Goal: Information Seeking & Learning: Learn about a topic

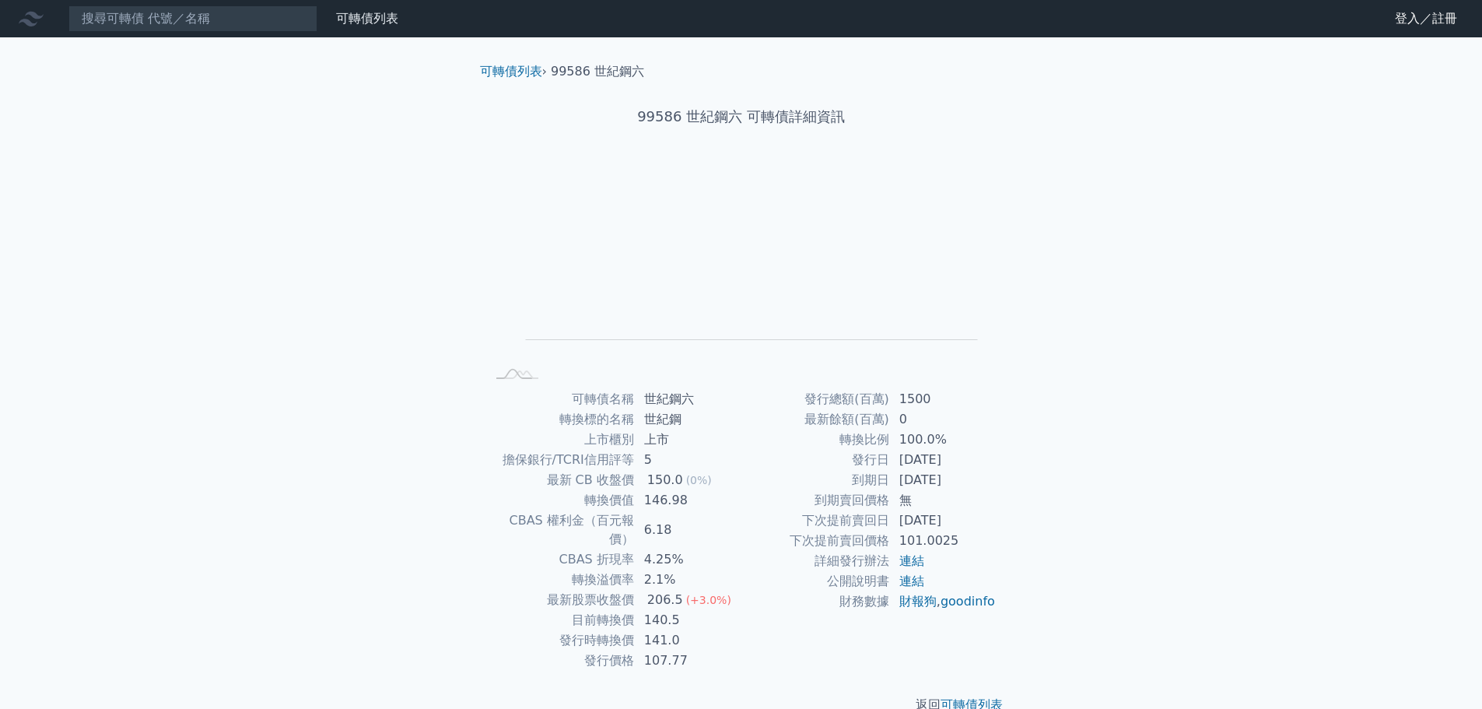
click at [1204, 388] on div "可轉債列表 財務數據 可轉債列表 財務數據 登入／註冊 登入／註冊 可轉債列表 › 99586 世紀鋼六 99586 世紀鋼六 可轉債詳細資訊 Zoom Ou…" at bounding box center [741, 369] width 1482 height 739
click at [1215, 487] on div "可轉債列表 財務數據 可轉債列表 財務數據 登入／註冊 登入／註冊 可轉債列表 › 99586 世紀鋼六 99586 世紀鋼六 可轉債詳細資訊 Zoom Ou…" at bounding box center [741, 369] width 1482 height 739
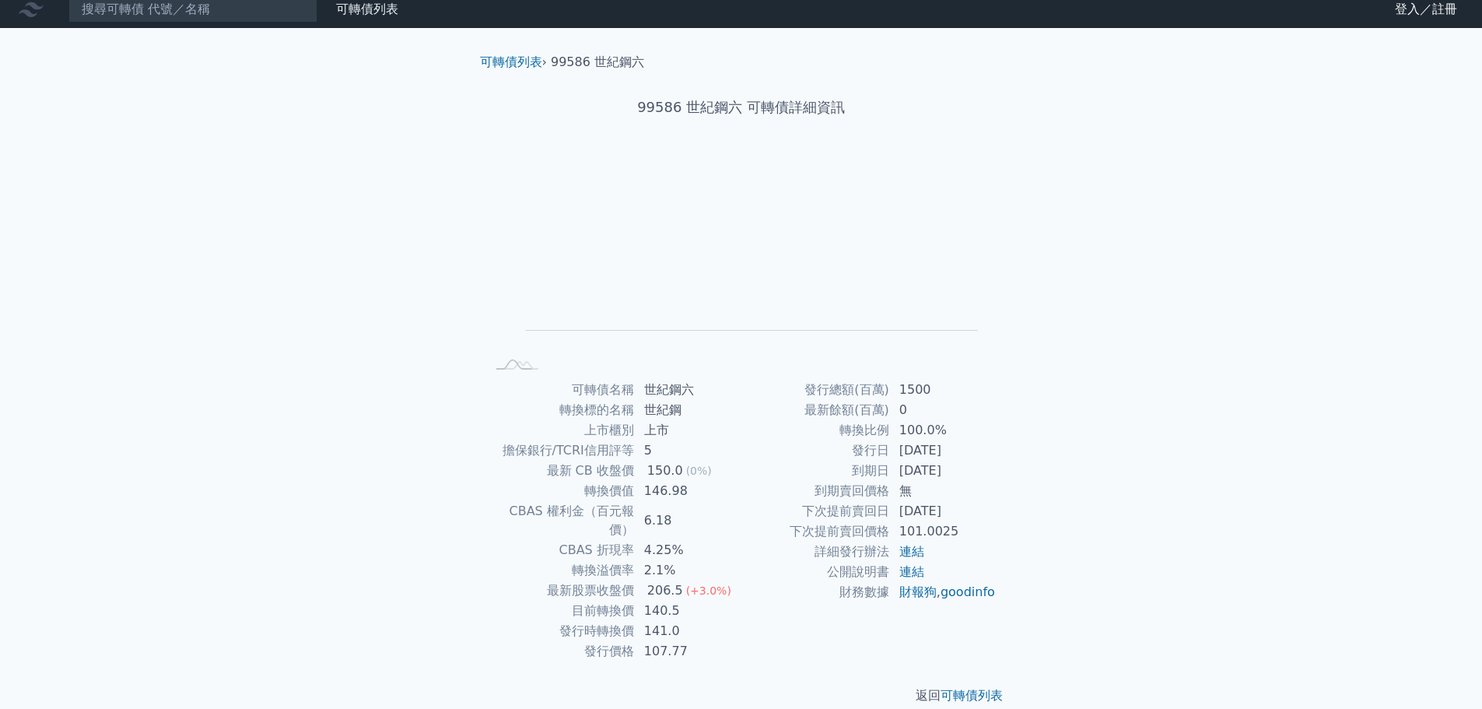
scroll to position [12, 0]
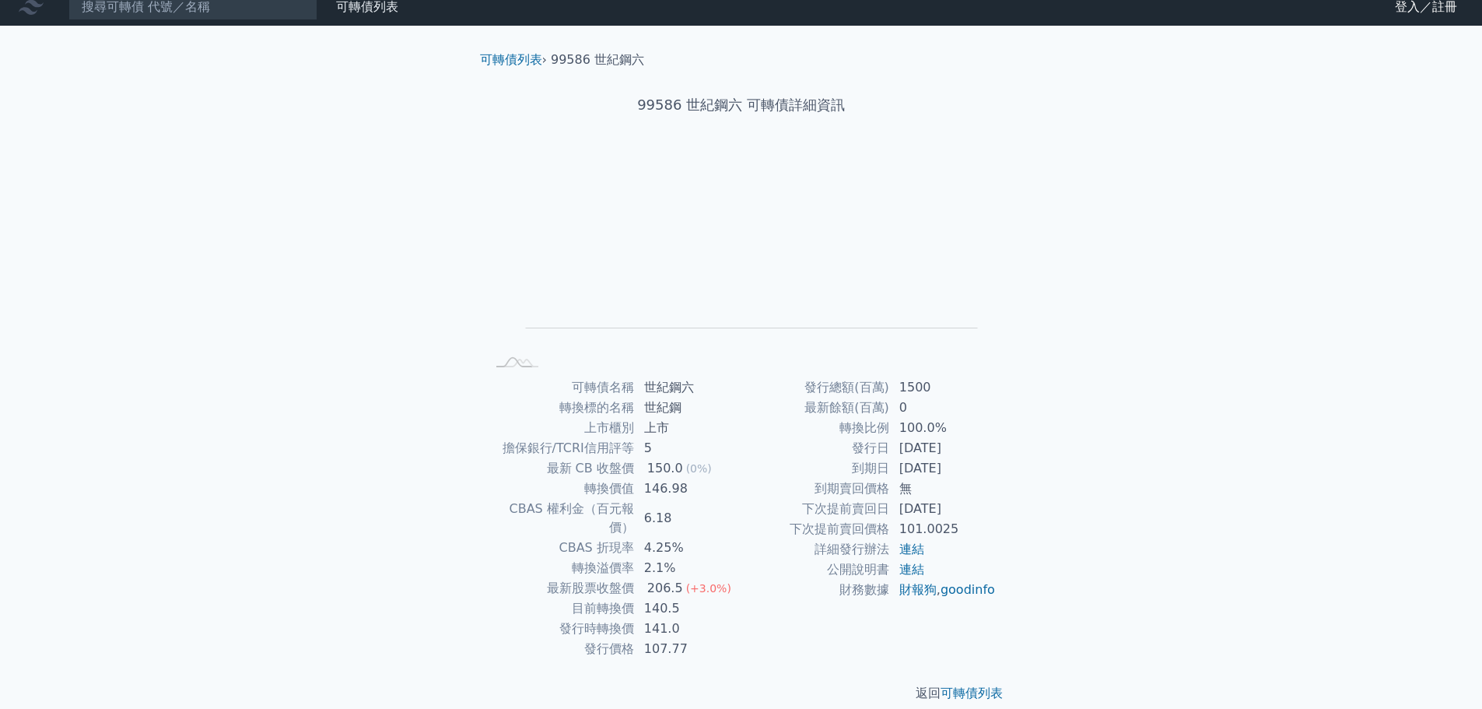
drag, startPoint x: 903, startPoint y: 404, endPoint x: 929, endPoint y: 402, distance: 25.7
click at [928, 402] on td "0" at bounding box center [943, 408] width 107 height 20
click at [994, 406] on td "0" at bounding box center [943, 408] width 107 height 20
click at [531, 58] on link "可轉債列表" at bounding box center [511, 59] width 62 height 15
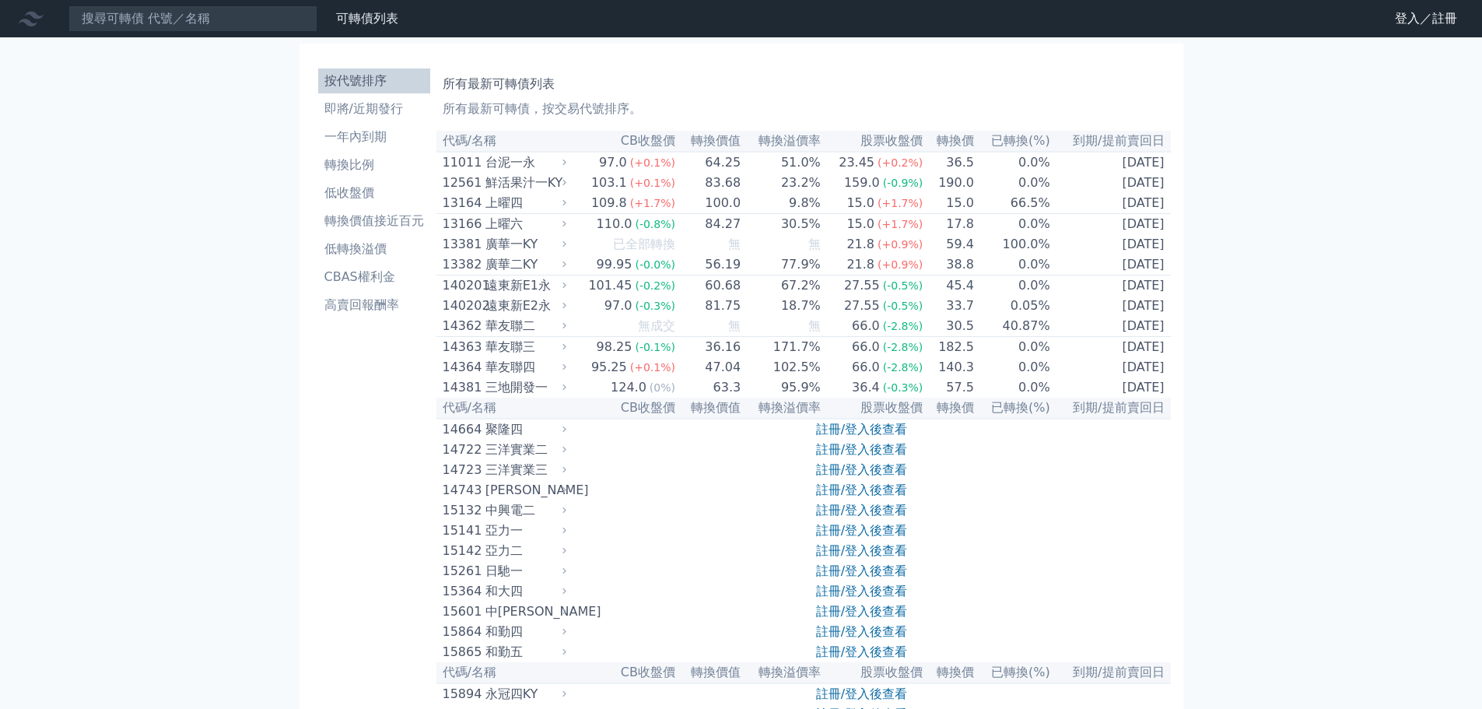
click at [370, 140] on li "一年內到期" at bounding box center [374, 137] width 112 height 19
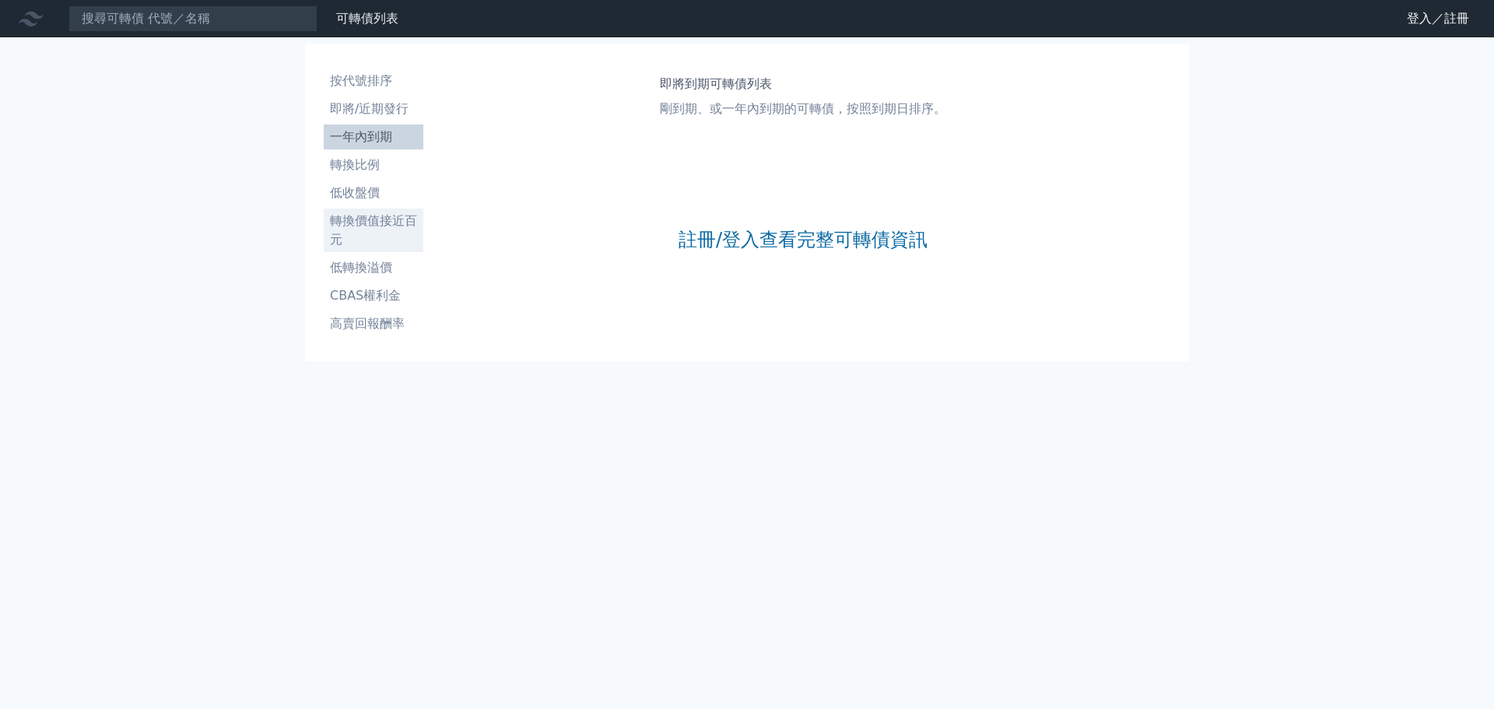
click at [369, 230] on li "轉換價值接近百元" at bounding box center [374, 230] width 100 height 37
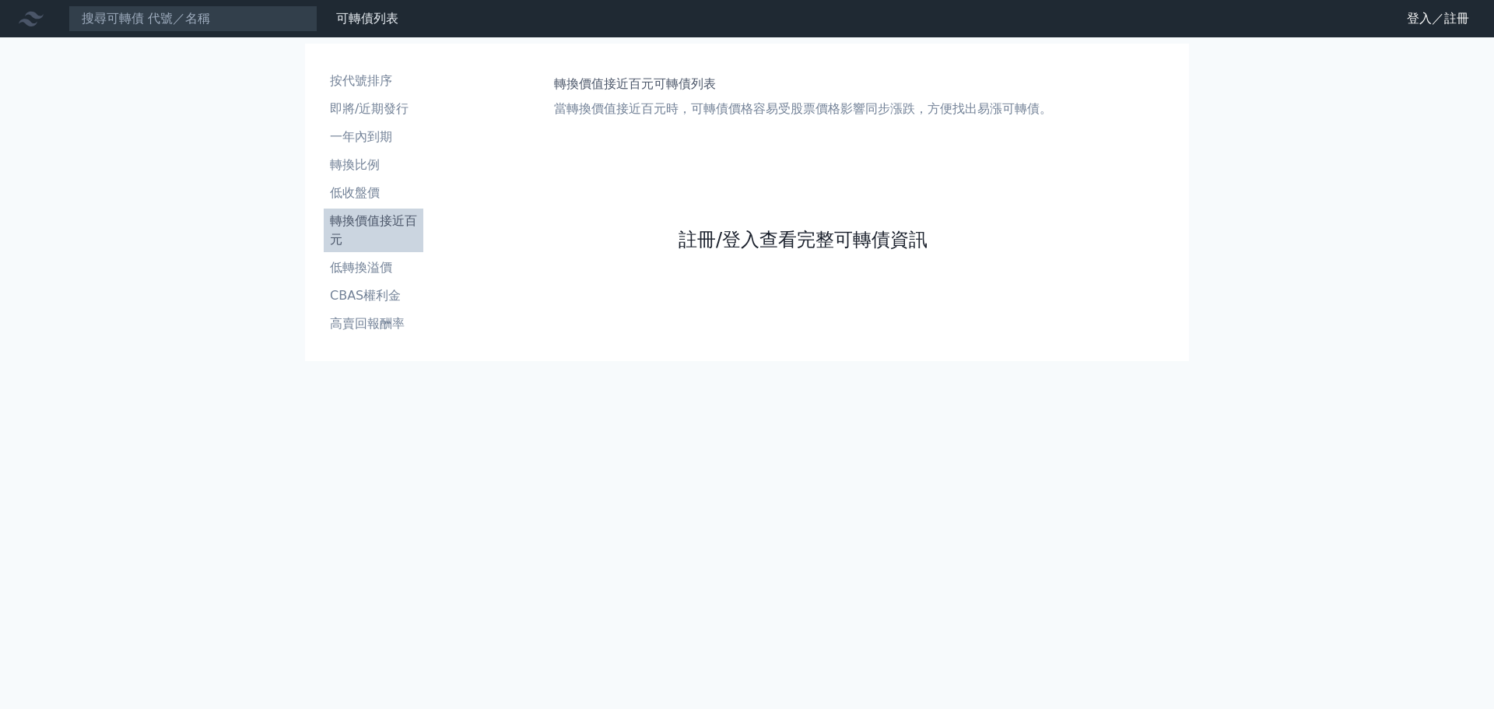
click at [805, 240] on link "註冊/登入查看完整可轉債資訊" at bounding box center [803, 239] width 249 height 25
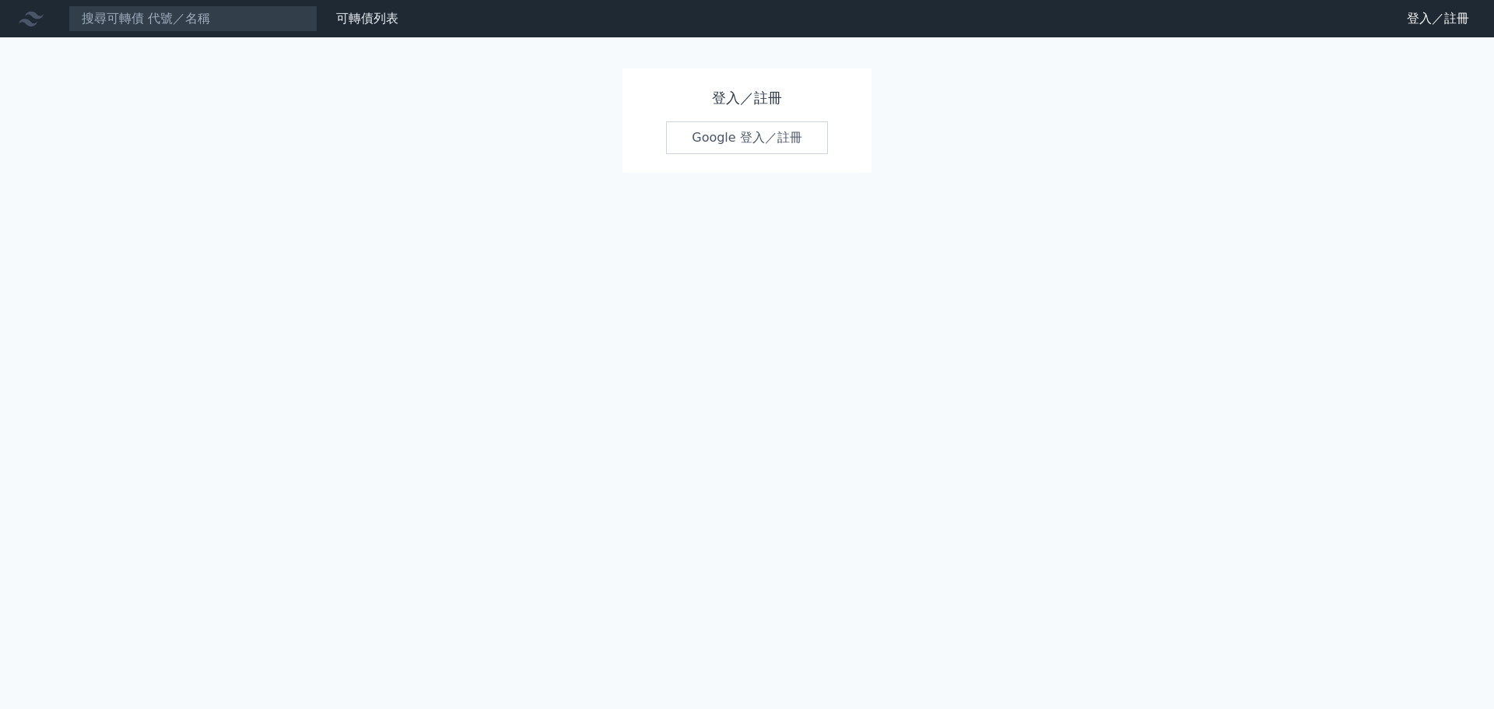
click at [761, 132] on link "Google 登入／註冊" at bounding box center [747, 137] width 162 height 33
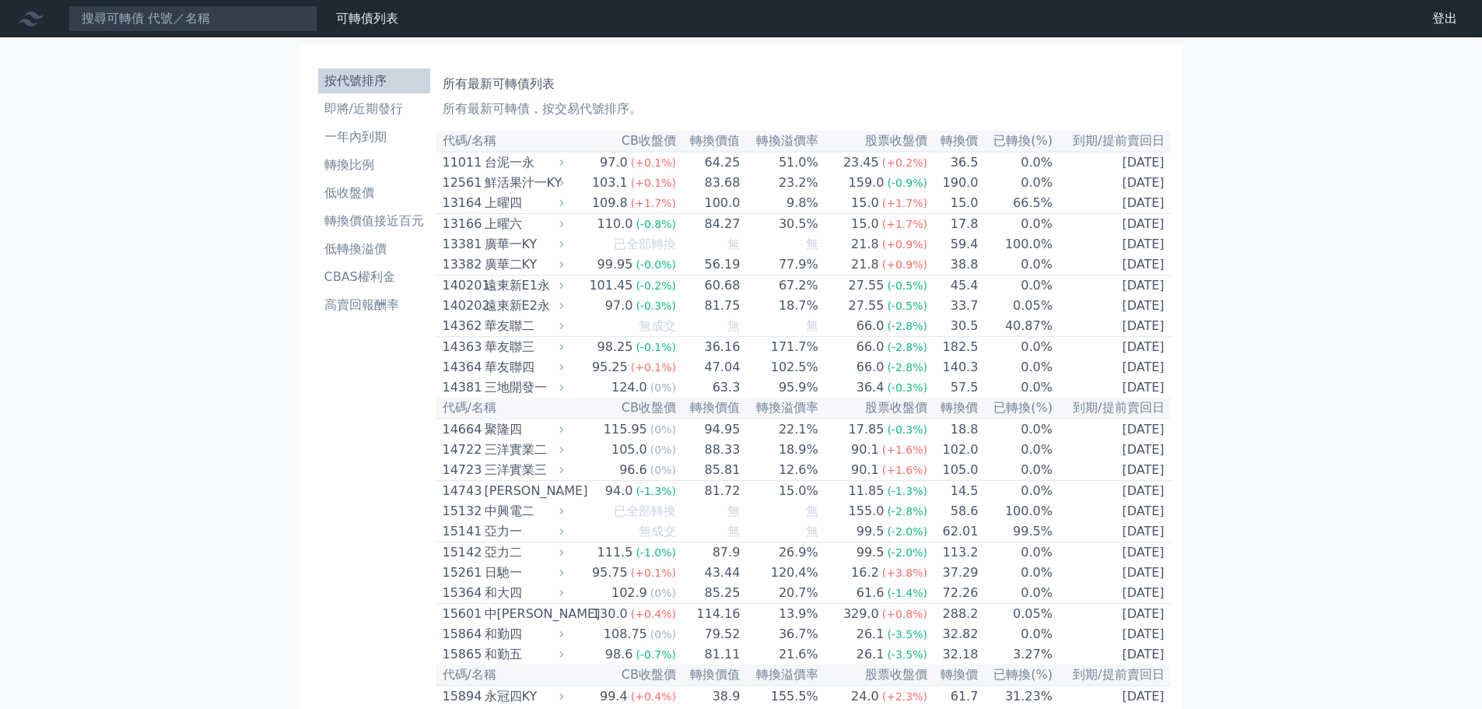
drag, startPoint x: 0, startPoint y: 445, endPoint x: 11, endPoint y: 442, distance: 11.3
click at [373, 216] on li "轉換價值接近百元" at bounding box center [374, 221] width 112 height 19
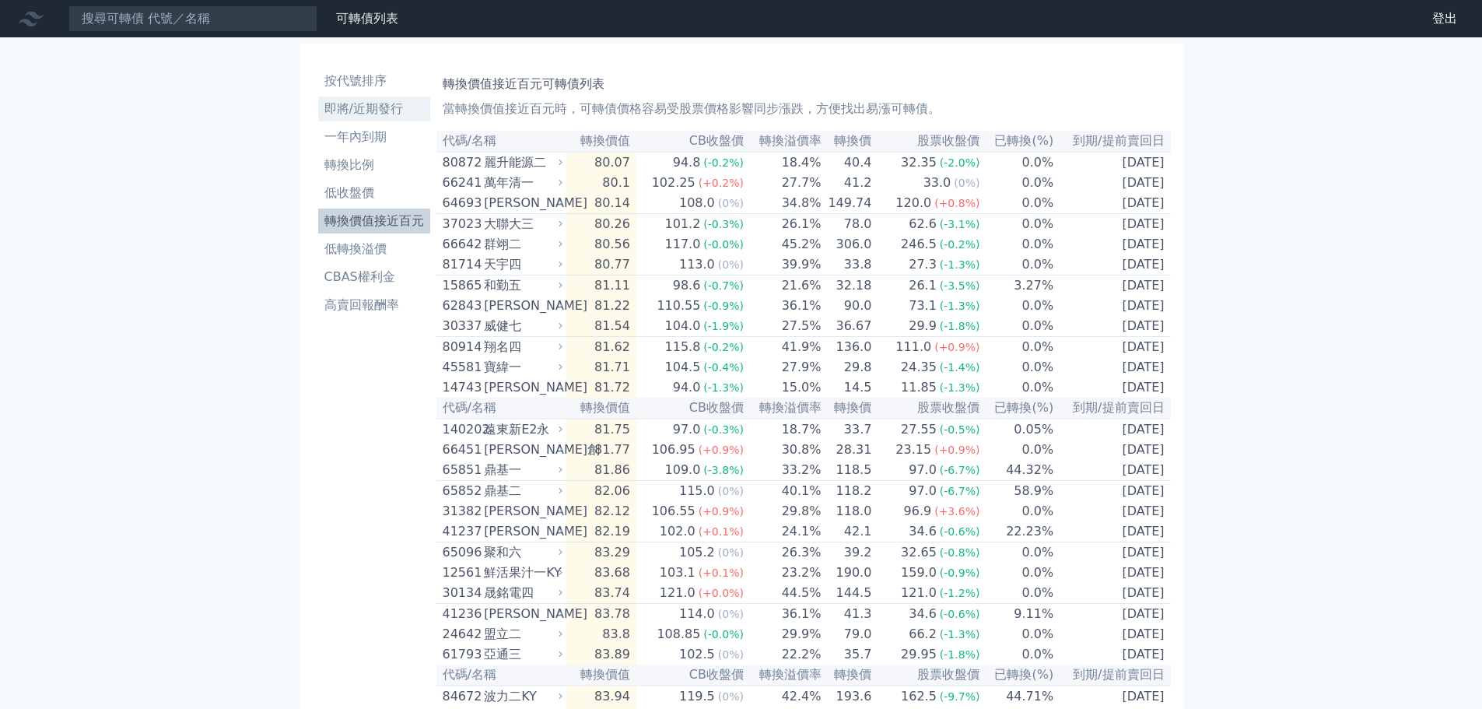
click at [379, 106] on li "即將/近期發行" at bounding box center [374, 109] width 112 height 19
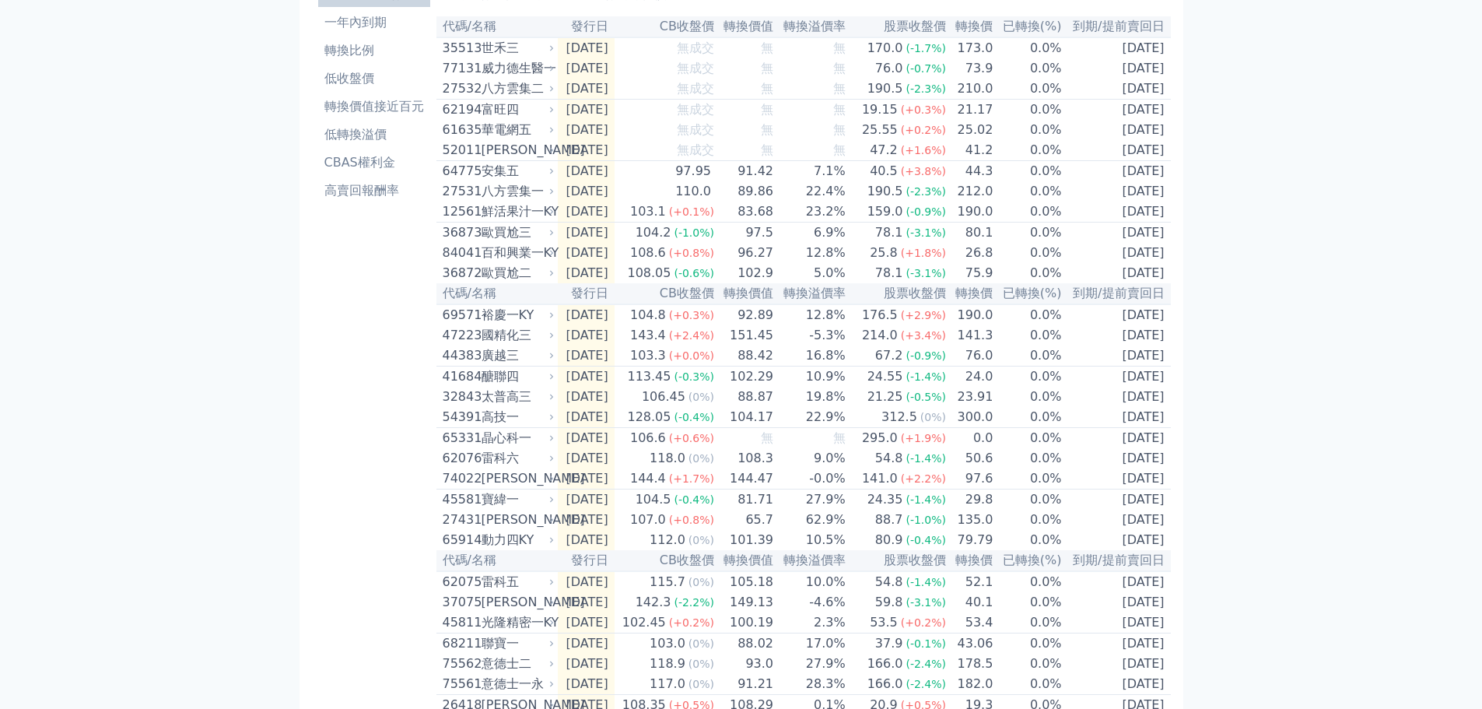
scroll to position [463, 0]
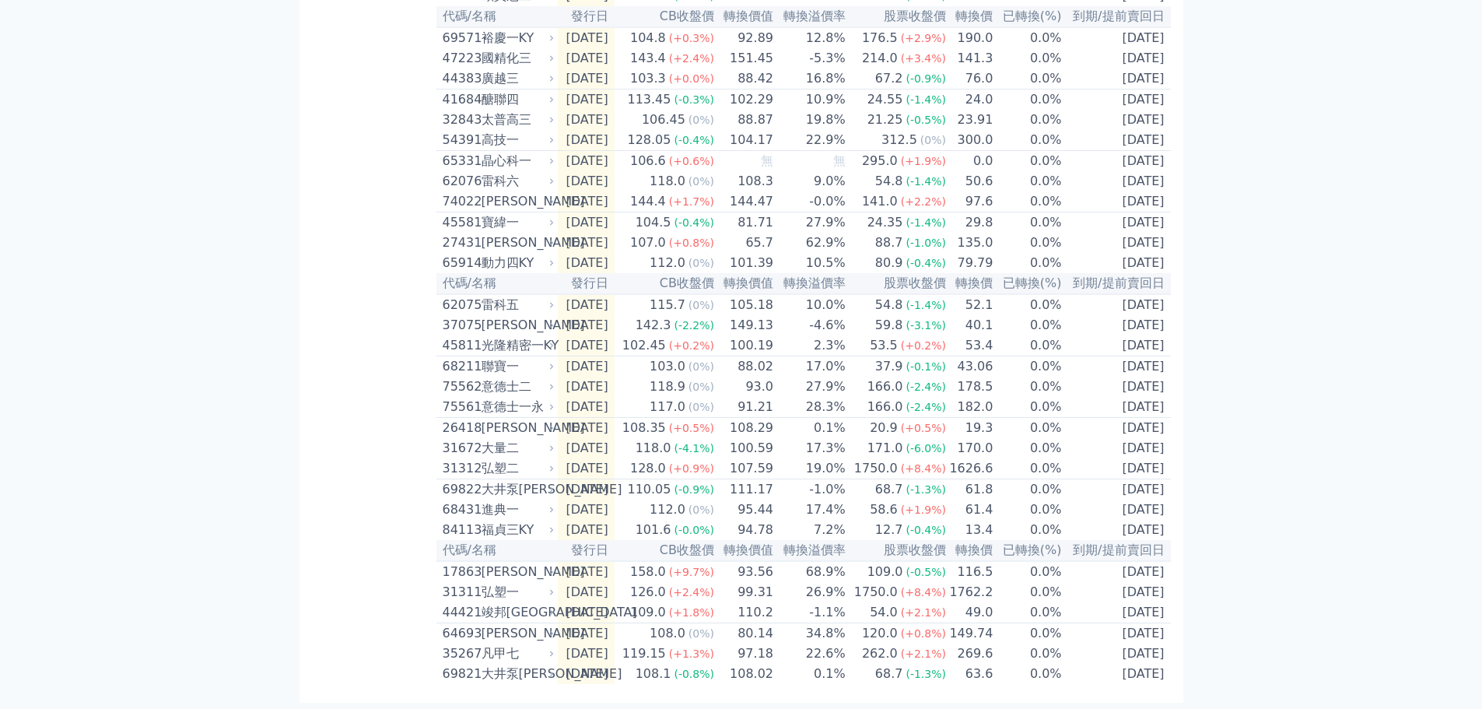
click at [0, 296] on div "可轉債列表 財務數據 可轉債列表 財務數據 登出 登出 按代號排序 即將/近期發行 一年內到期 轉換比例 低收盤價 轉換價值接近百元 低轉換溢價" at bounding box center [741, 159] width 1482 height 1100
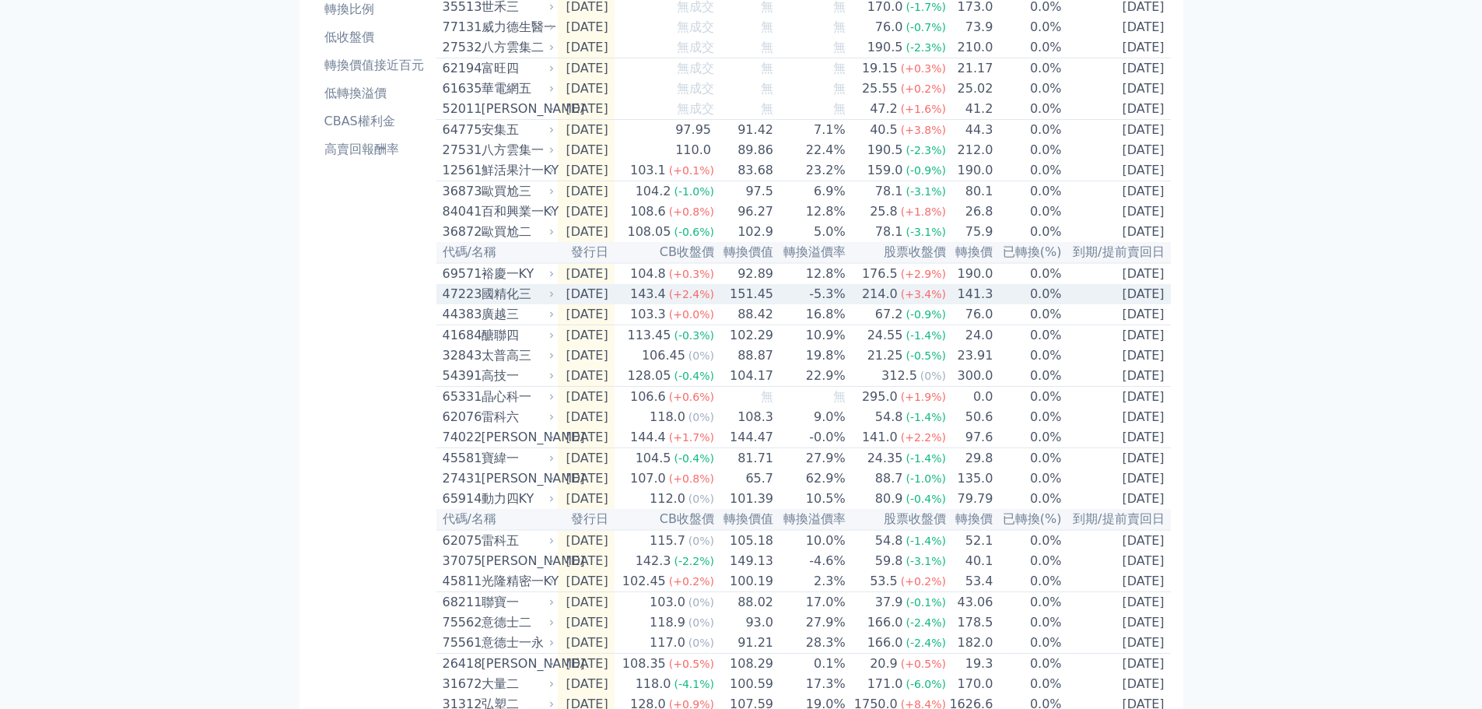
scroll to position [233, 0]
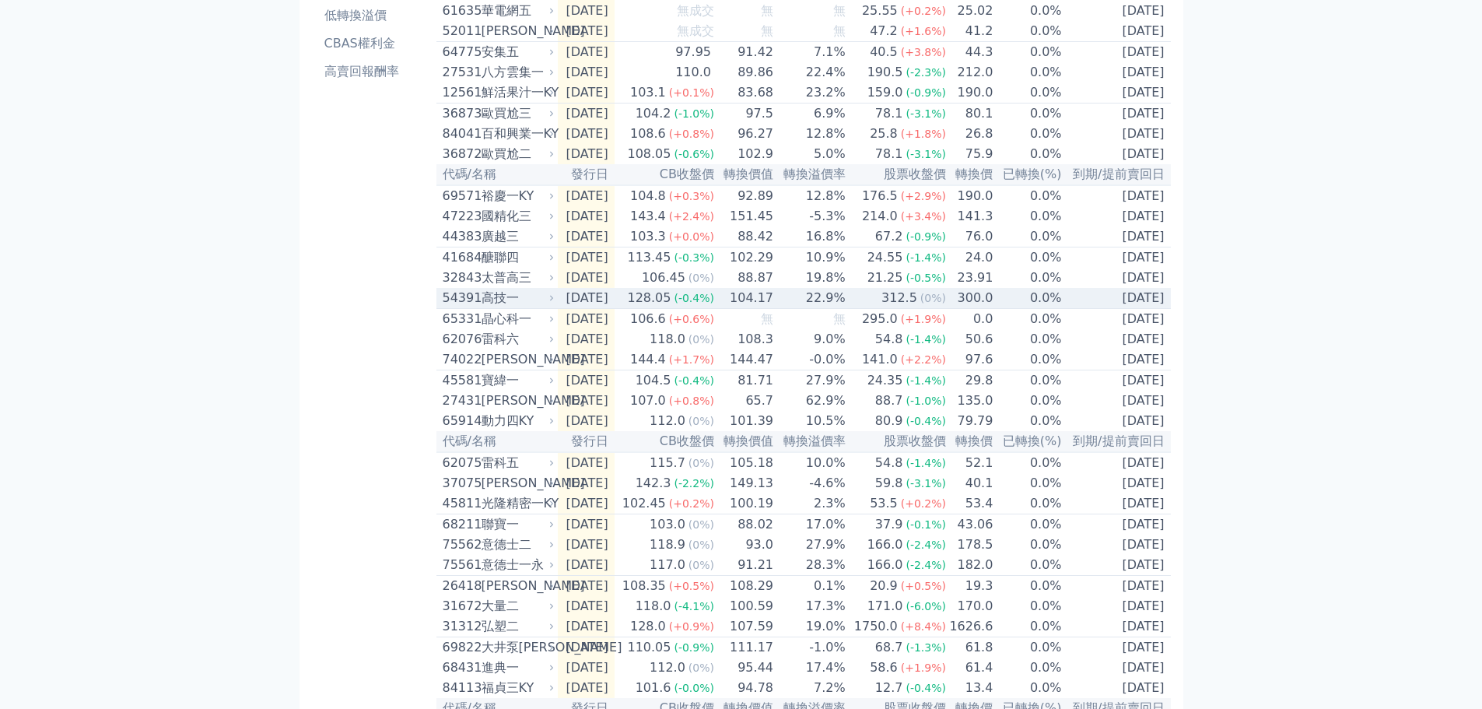
click at [649, 309] on td "128.05 (-0.4%)" at bounding box center [665, 298] width 100 height 21
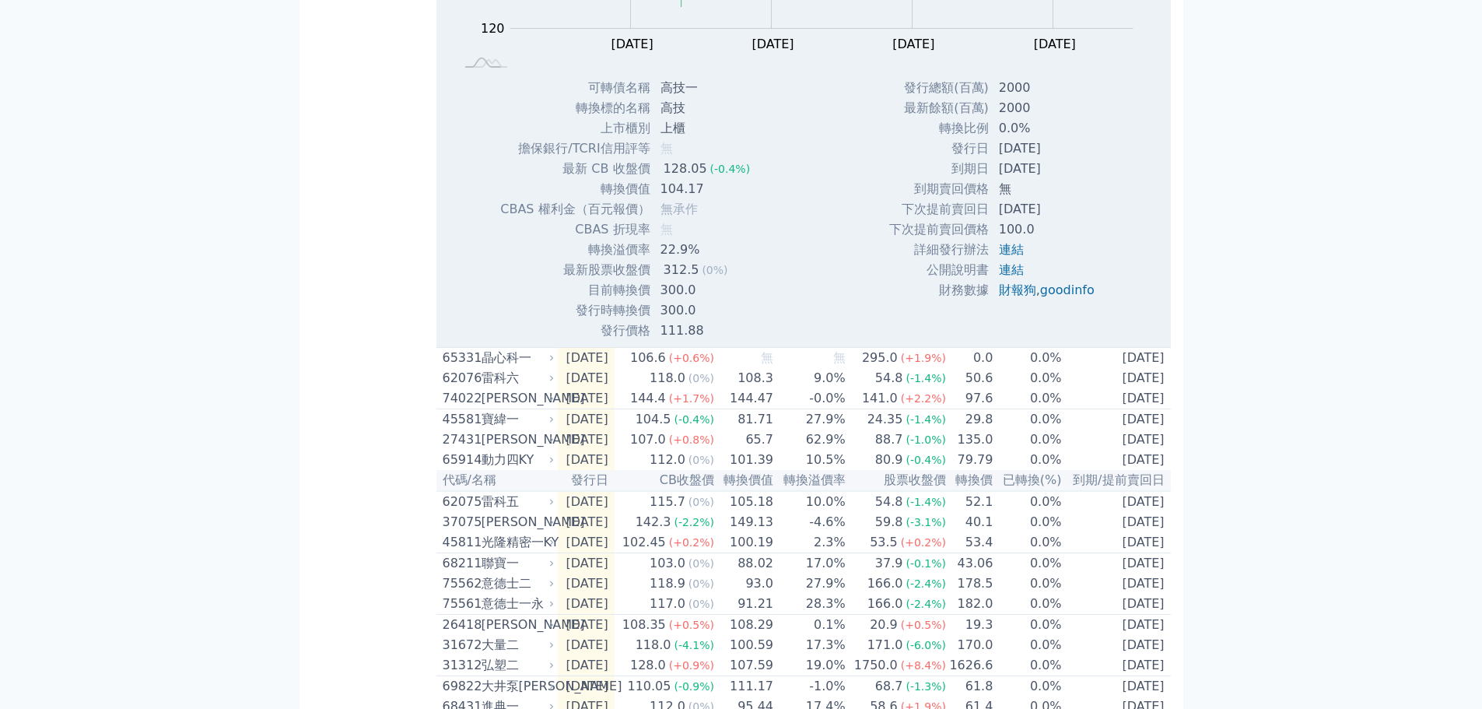
scroll to position [969, 0]
